Goal: Navigation & Orientation: Find specific page/section

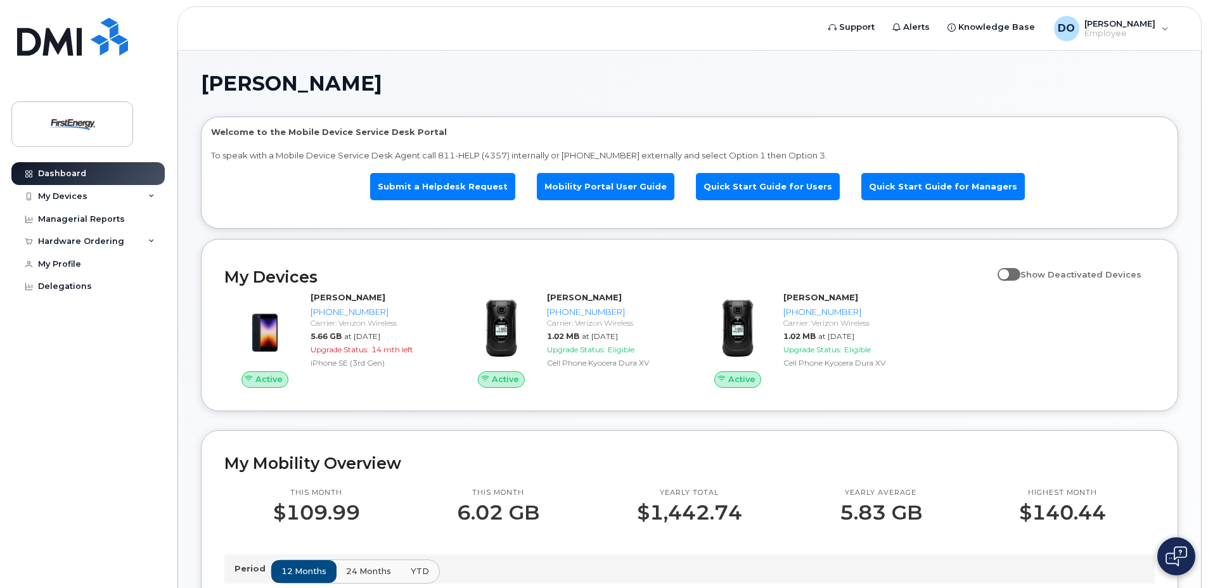
click at [1012, 278] on span at bounding box center [1008, 274] width 23 height 13
click at [1008, 272] on input "Show Deactivated Devices" at bounding box center [1002, 267] width 10 height 10
click at [1019, 275] on span at bounding box center [1008, 274] width 23 height 13
click at [1008, 272] on input "Show Deactivated Devices" at bounding box center [1002, 267] width 10 height 10
checkbox input "false"
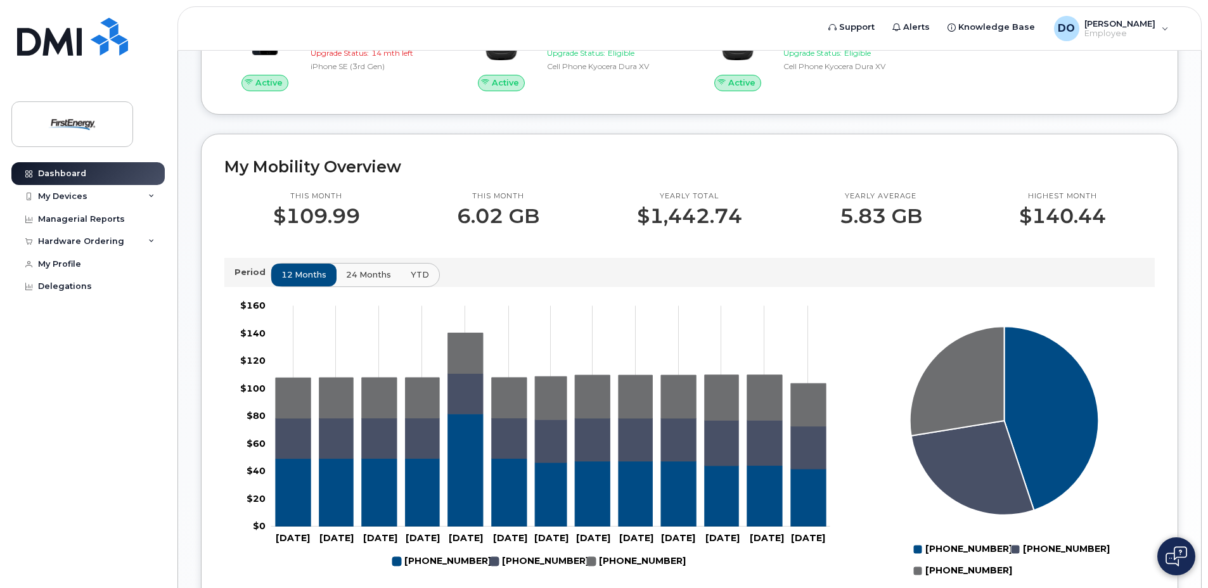
scroll to position [94, 0]
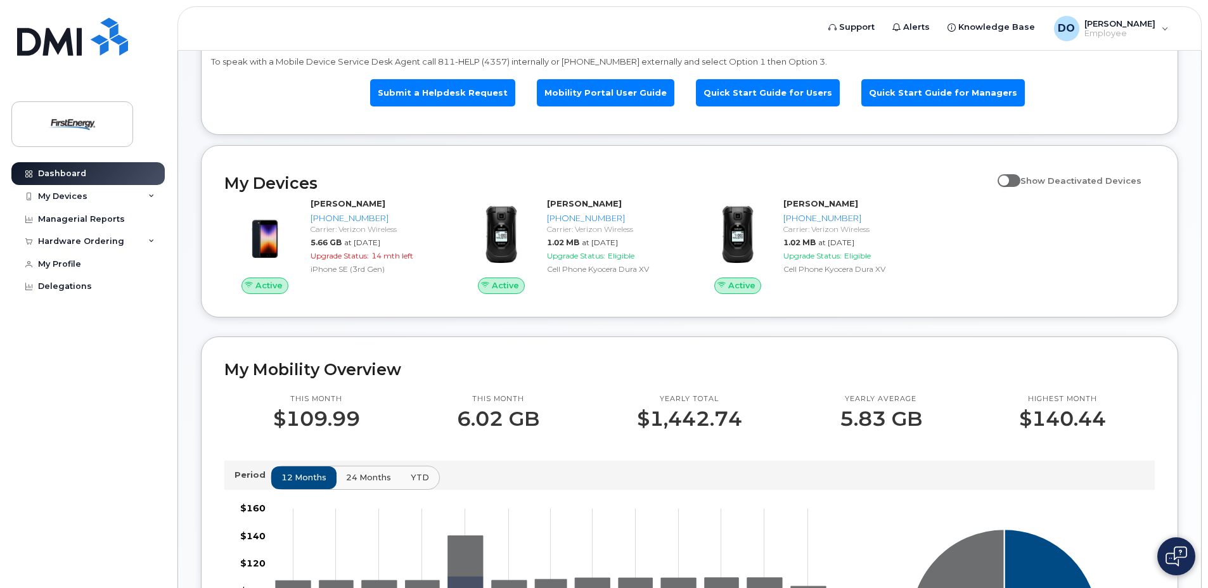
click at [1184, 554] on img at bounding box center [1176, 556] width 22 height 20
click at [1174, 557] on img at bounding box center [1176, 556] width 13 height 21
click at [76, 203] on div "My Devices" at bounding box center [87, 196] width 153 height 23
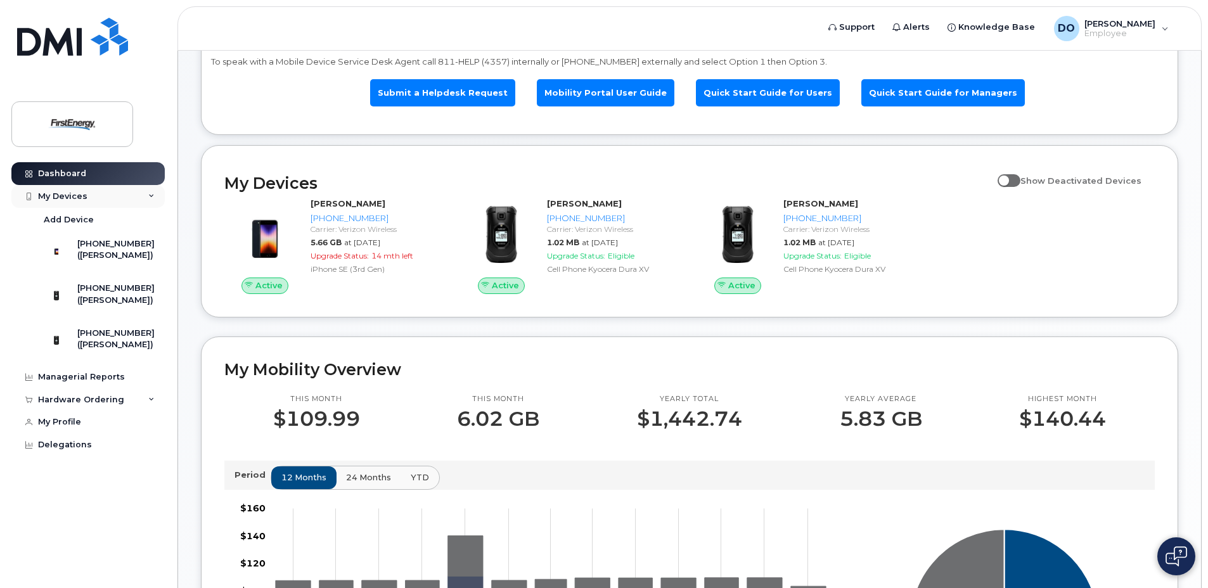
click at [149, 194] on icon at bounding box center [151, 196] width 6 height 6
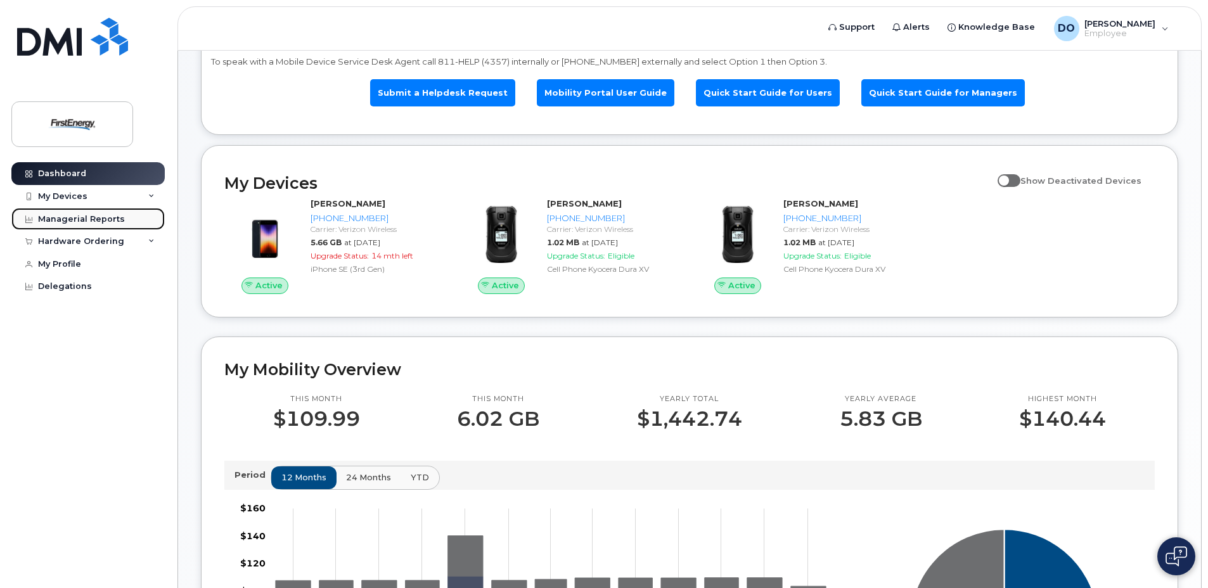
click at [89, 219] on div "Managerial Reports" at bounding box center [81, 219] width 87 height 10
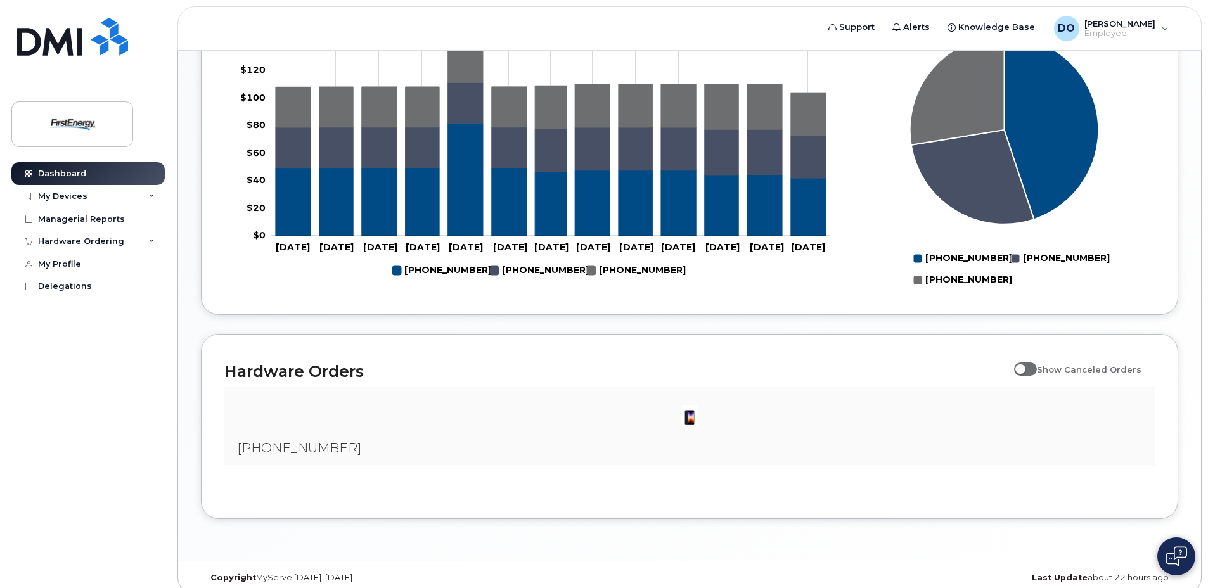
scroll to position [601, 0]
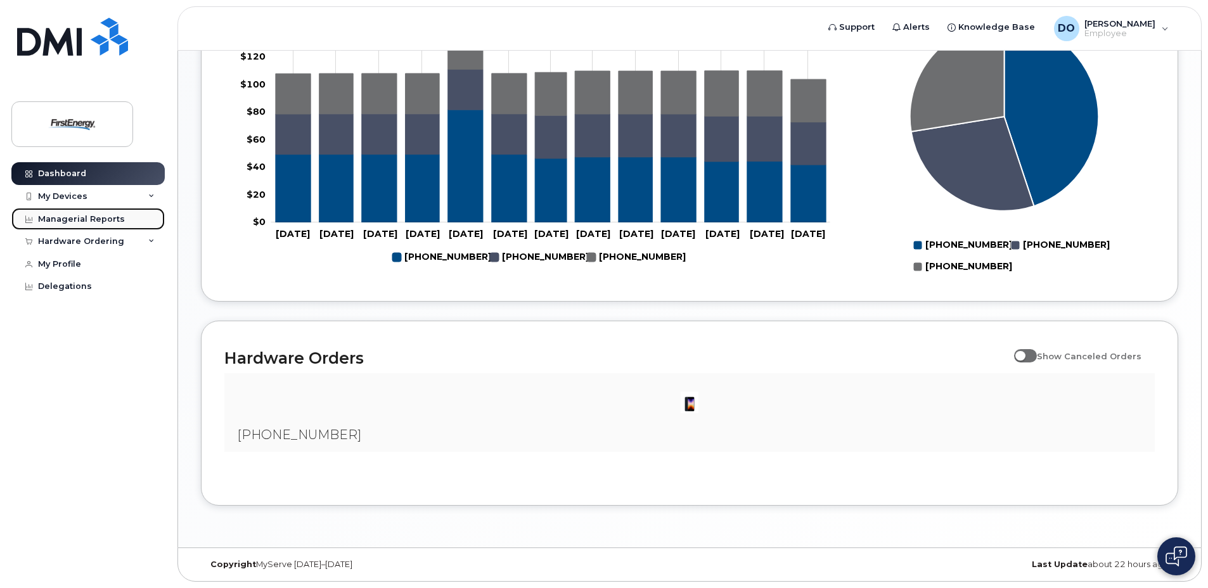
click at [79, 221] on div "Managerial Reports" at bounding box center [81, 219] width 87 height 10
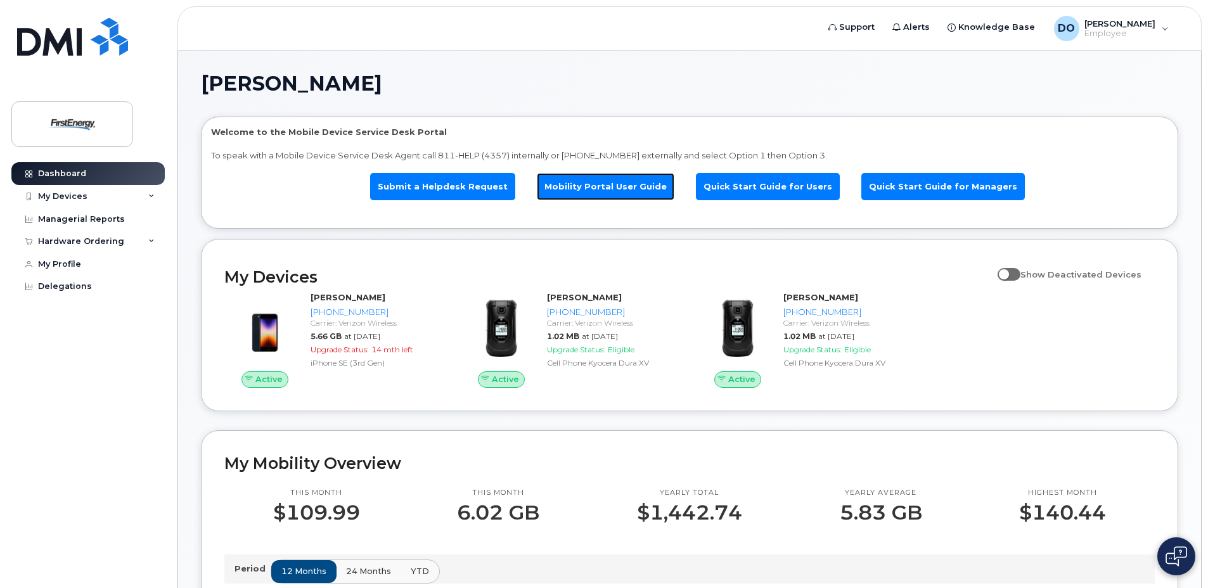
click at [598, 184] on link "Mobility Portal User Guide" at bounding box center [606, 186] width 138 height 27
